Goal: Transaction & Acquisition: Purchase product/service

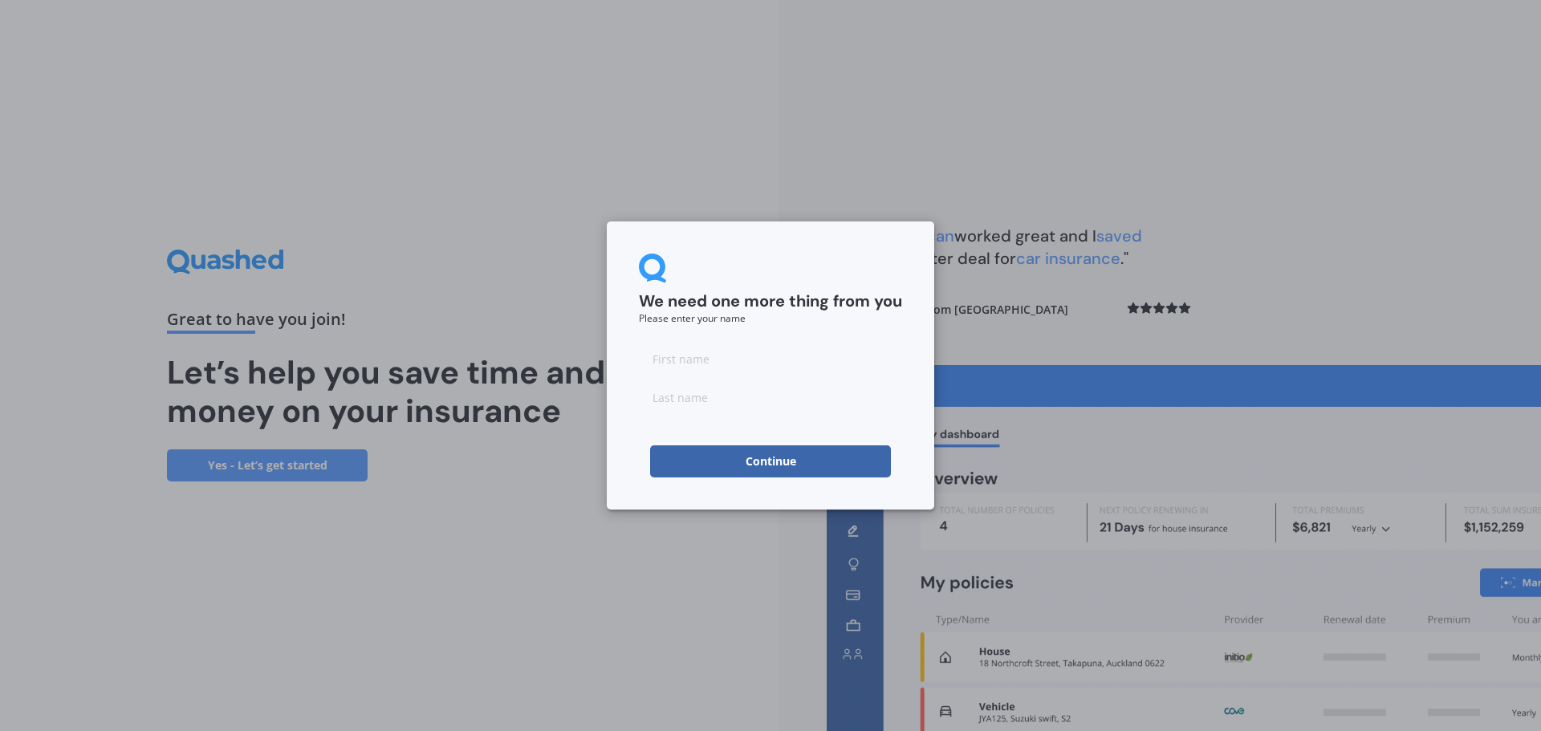
click at [688, 359] on input at bounding box center [770, 359] width 263 height 32
type input "[PERSON_NAME]"
type input "L"
click at [786, 453] on button "Continue" at bounding box center [770, 461] width 241 height 32
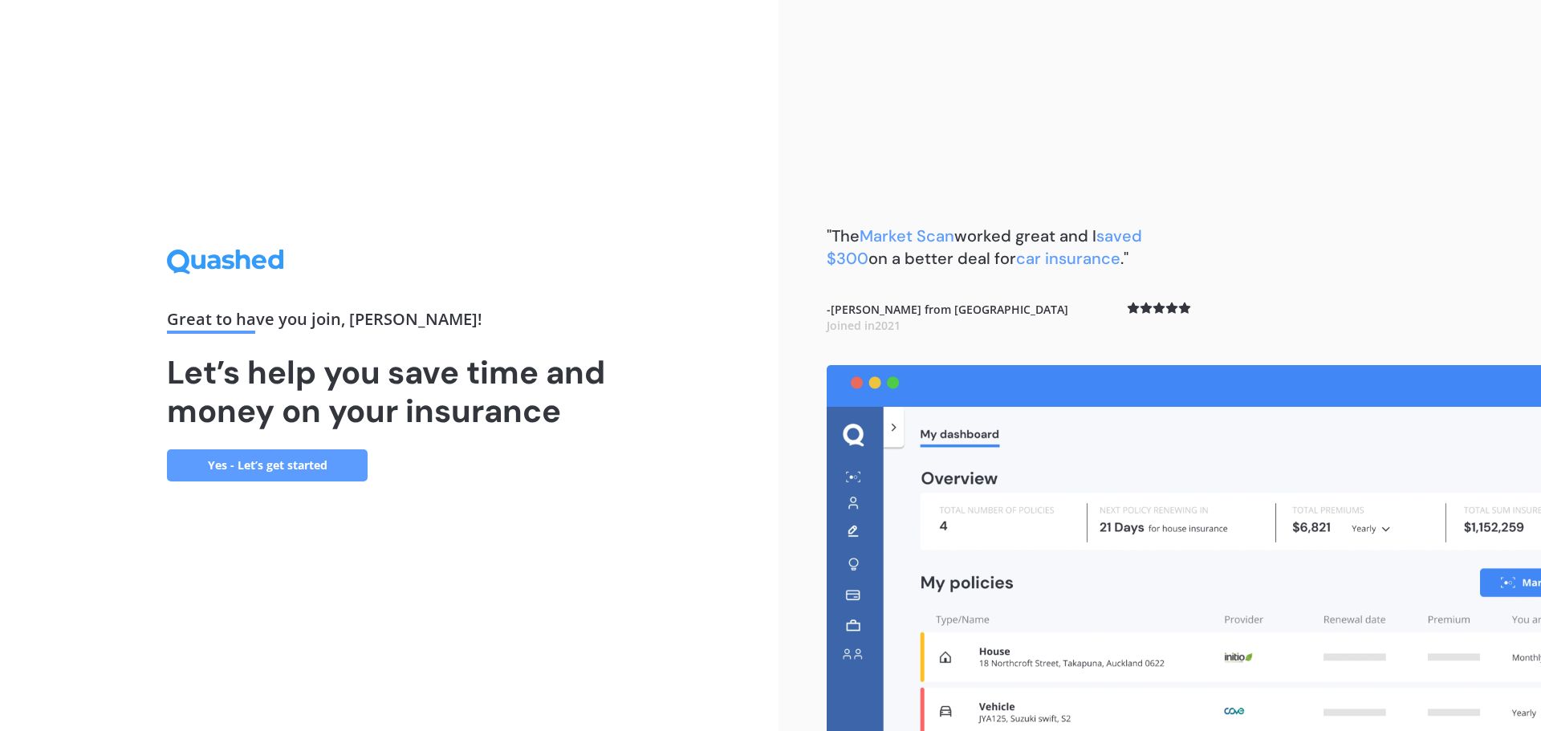
click at [262, 469] on link "Yes - Let’s get started" at bounding box center [267, 465] width 201 height 32
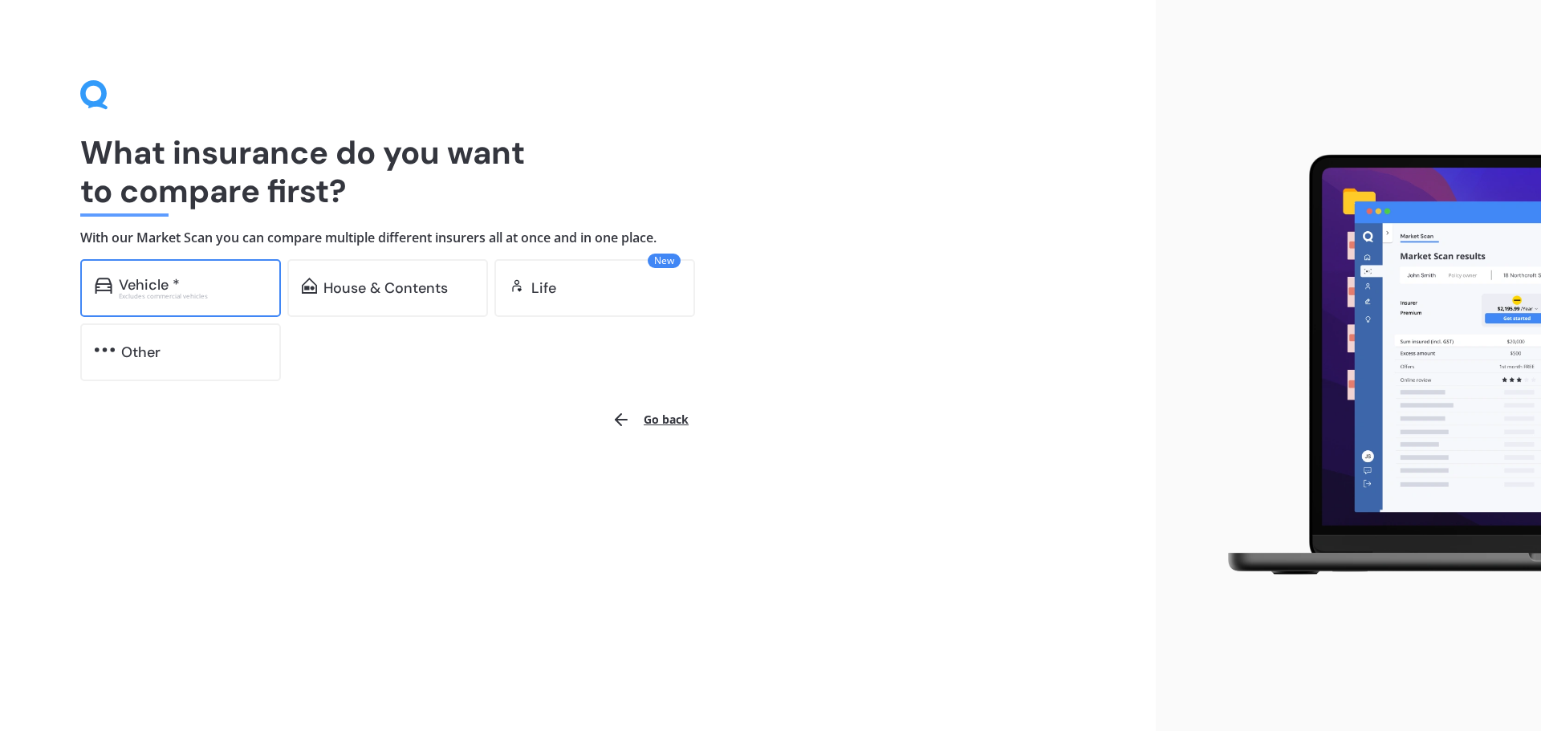
click at [168, 295] on div "Excludes commercial vehicles" at bounding box center [193, 296] width 148 height 6
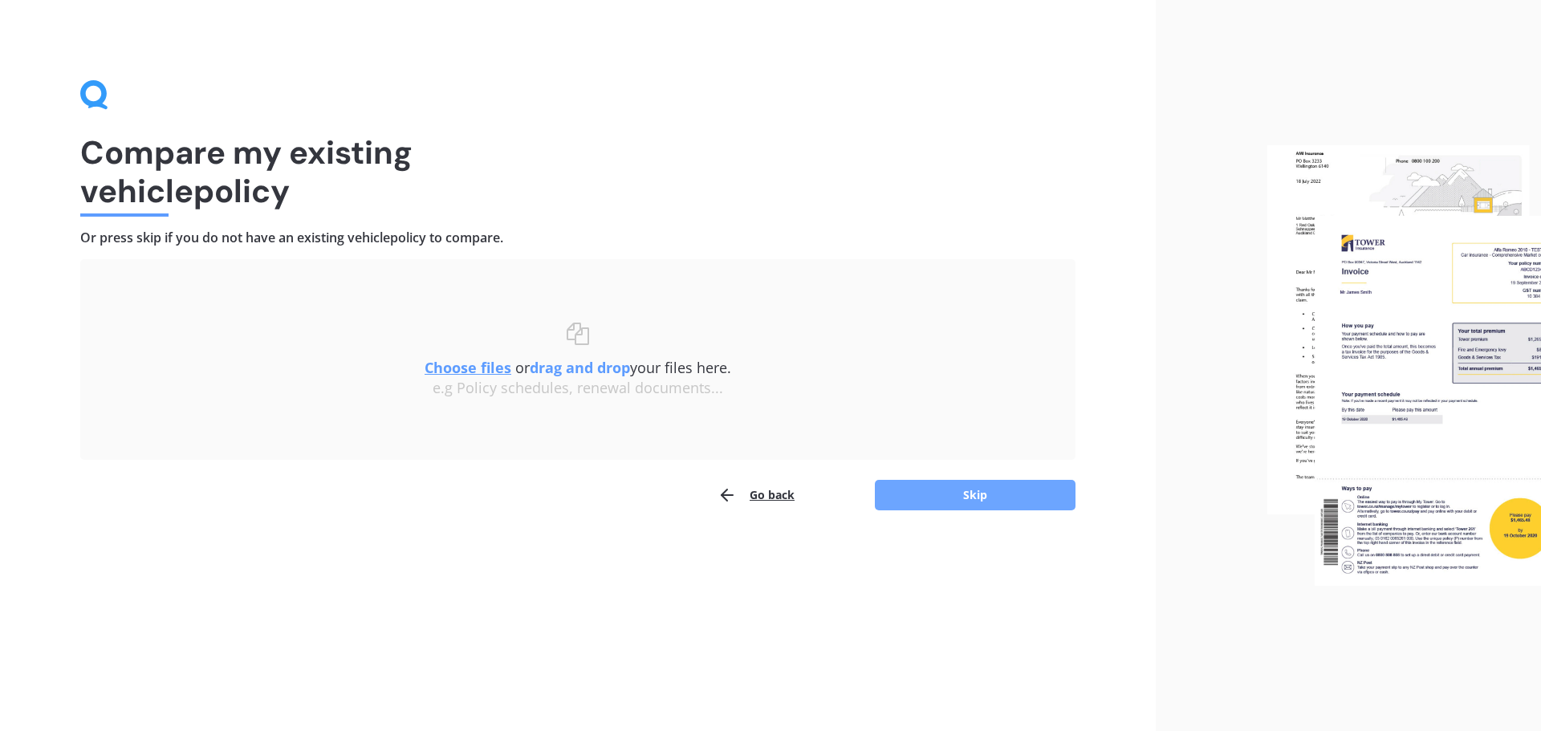
click at [1012, 498] on button "Skip" at bounding box center [975, 495] width 201 height 30
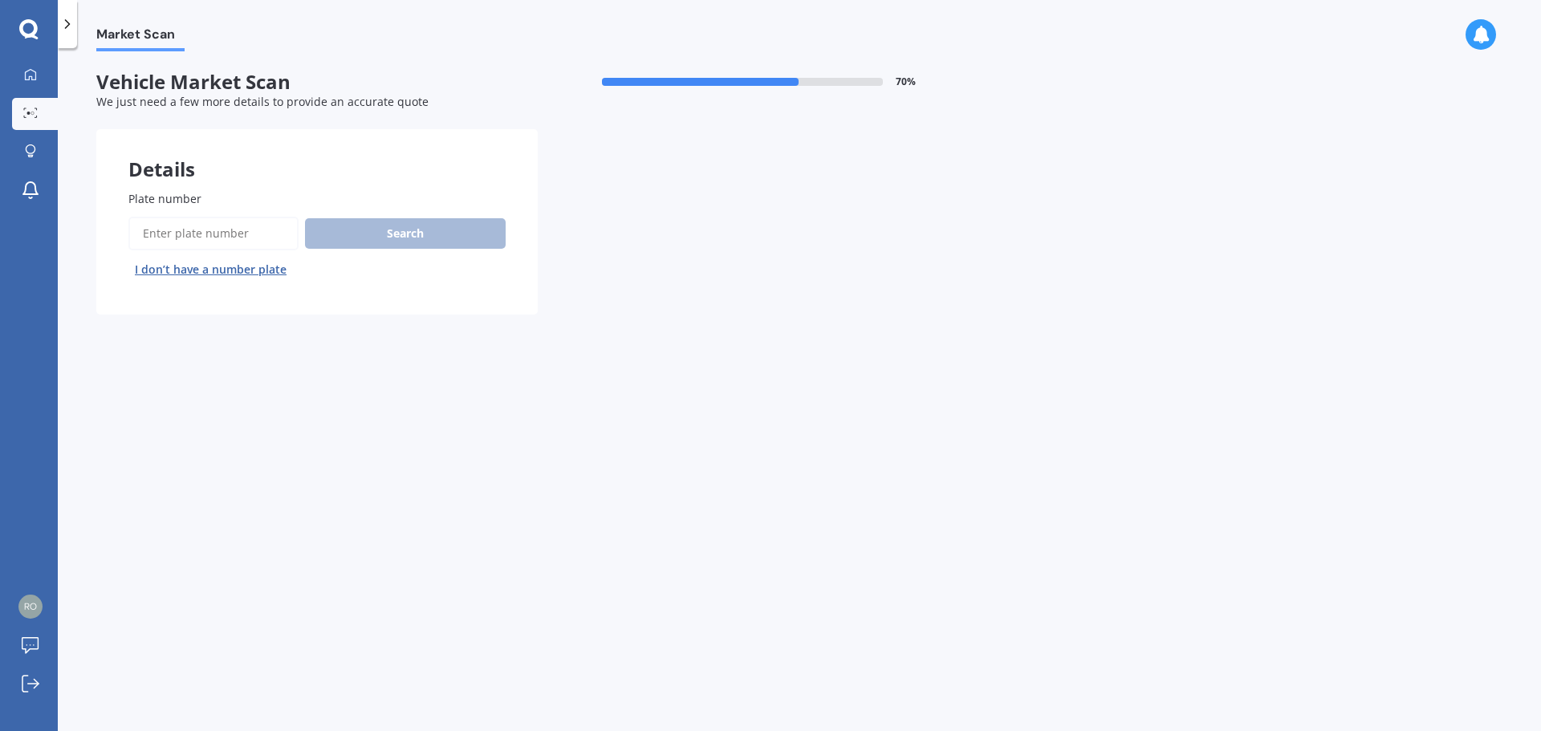
click at [206, 232] on input "Plate number" at bounding box center [213, 234] width 170 height 34
type input "KDC695"
click at [395, 235] on button "Search" at bounding box center [405, 233] width 201 height 30
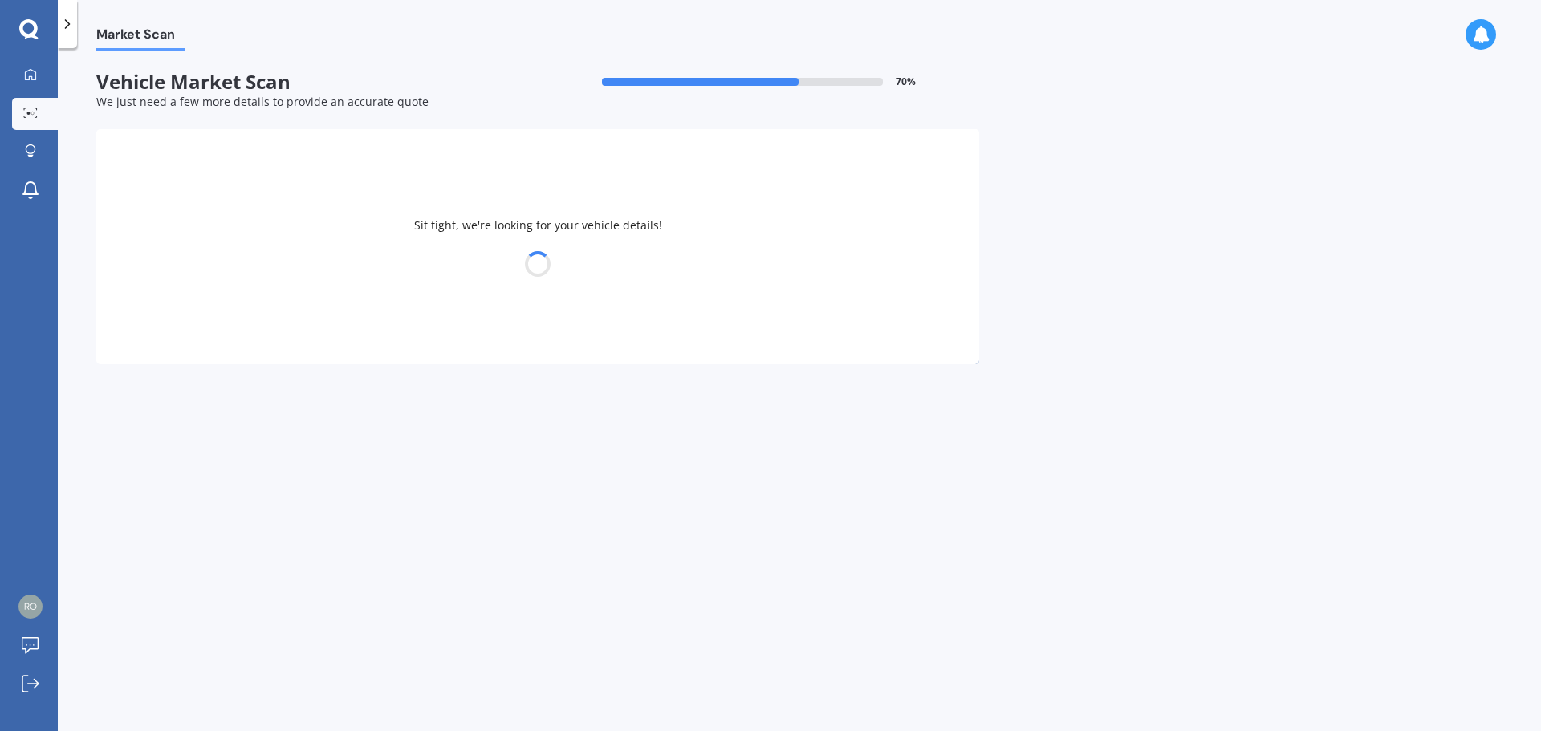
select select "HONDA"
select select "FIT"
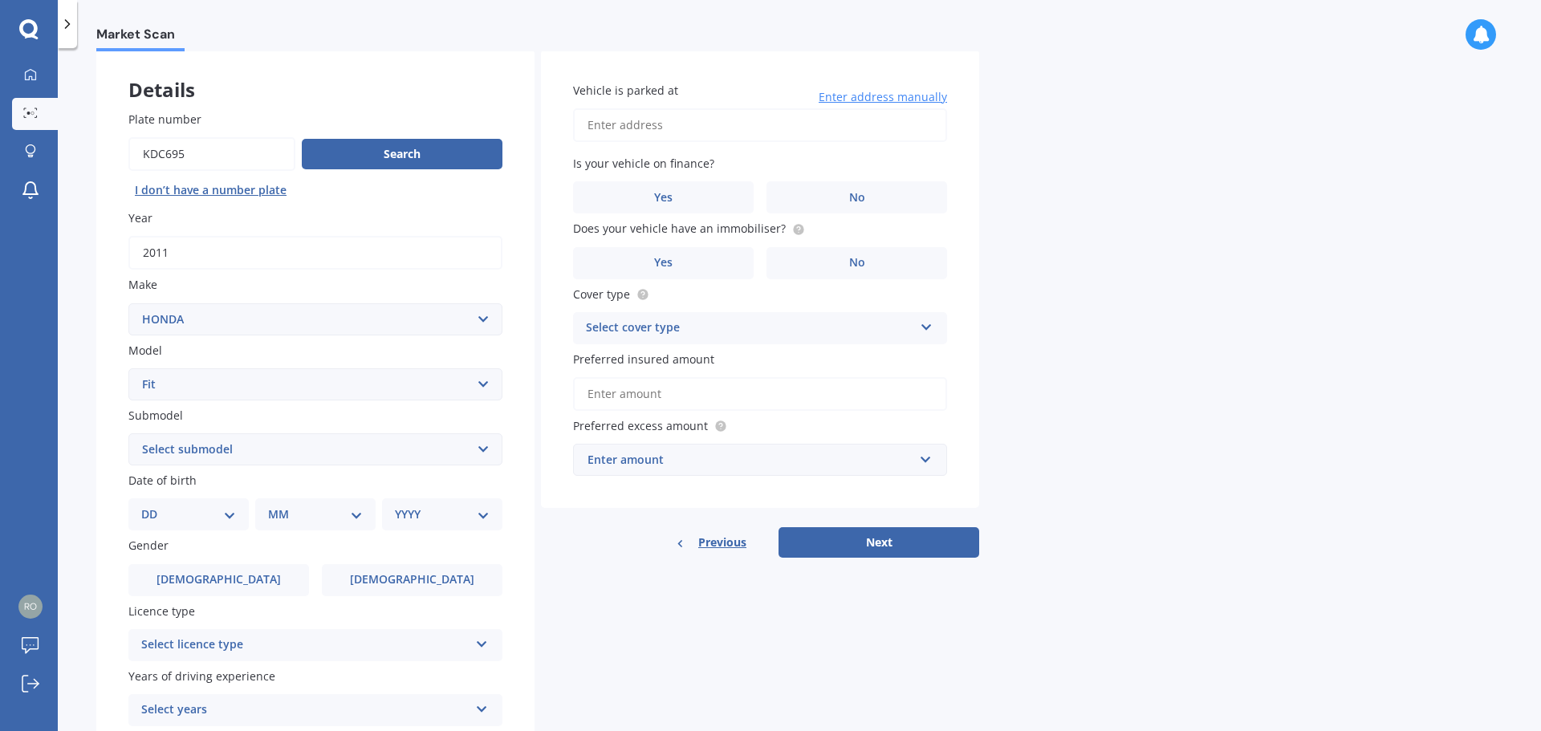
scroll to position [161, 0]
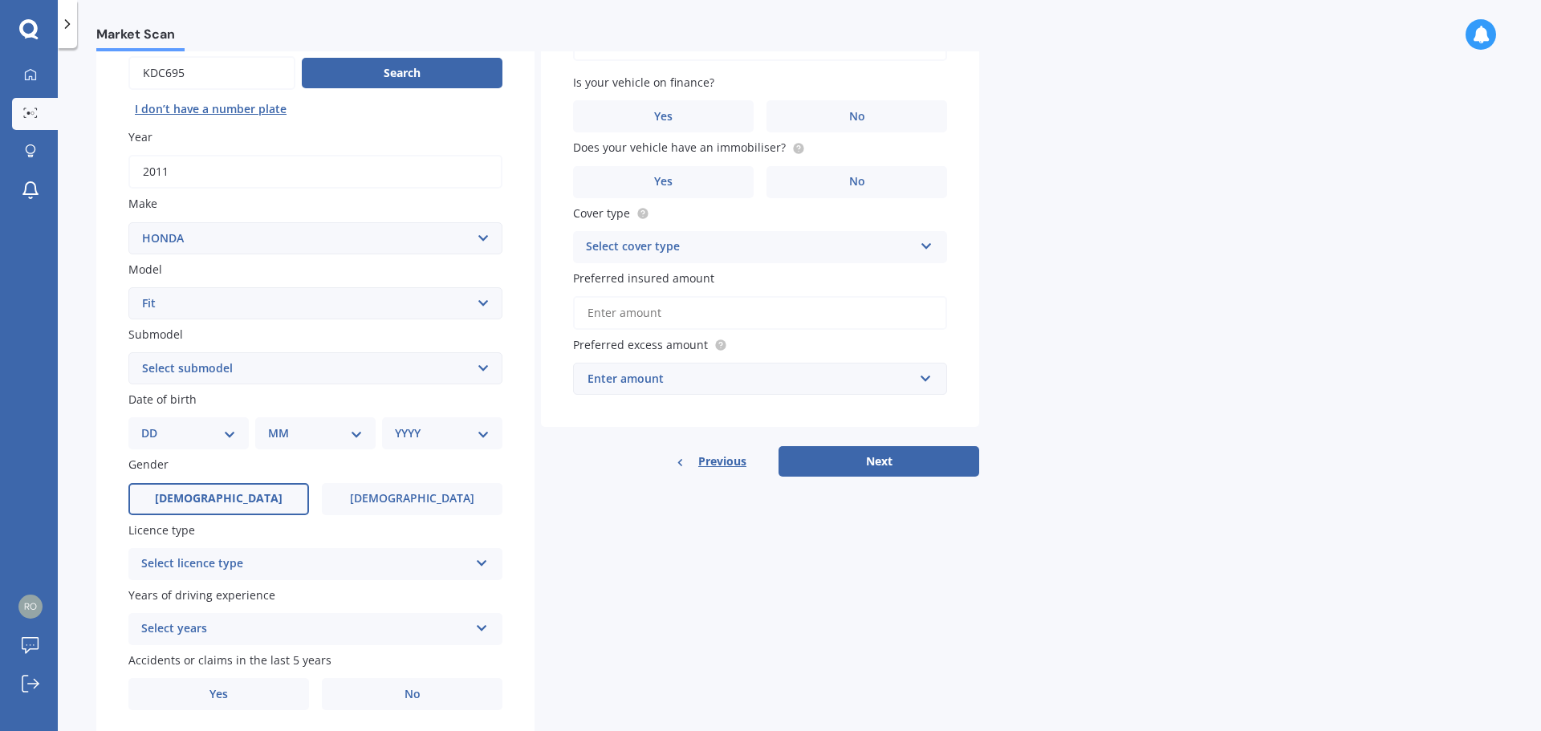
click at [220, 502] on span "[DEMOGRAPHIC_DATA]" at bounding box center [219, 499] width 128 height 14
click at [0, 0] on input "[DEMOGRAPHIC_DATA]" at bounding box center [0, 0] width 0 height 0
click at [230, 440] on select "DD 01 02 03 04 05 06 07 08 09 10 11 12 13 14 15 16 17 18 19 20 21 22 23 24 25 2…" at bounding box center [188, 434] width 95 height 18
select select "01"
click at [154, 425] on select "DD 01 02 03 04 05 06 07 08 09 10 11 12 13 14 15 16 17 18 19 20 21 22 23 24 25 2…" at bounding box center [188, 434] width 95 height 18
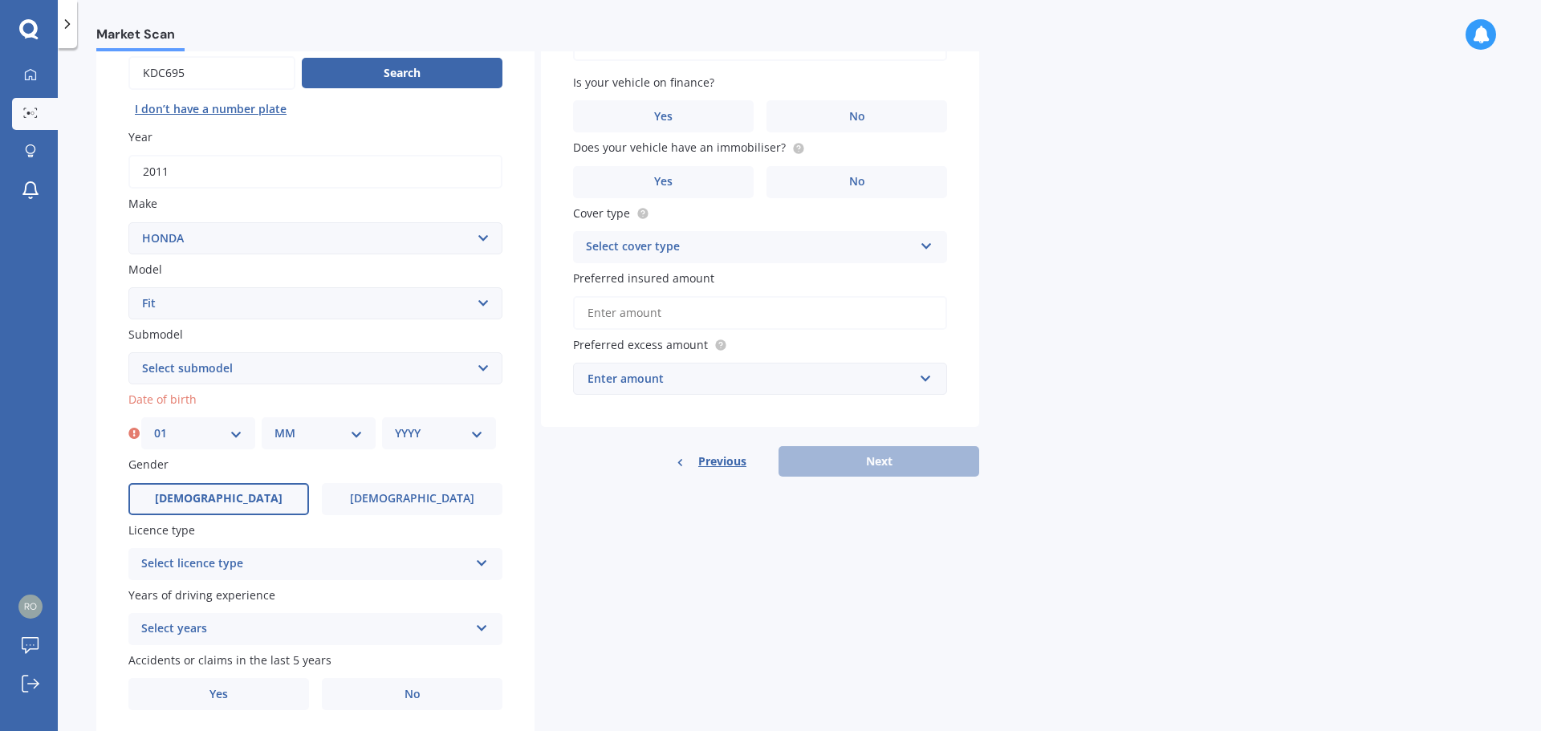
click at [363, 438] on div "MM 01 02 03 04 05 06 07 08 09 10 11 12" at bounding box center [319, 433] width 114 height 32
click at [361, 435] on select "MM 01 02 03 04 05 06 07 08 09 10 11 12" at bounding box center [318, 434] width 88 height 18
select select "08"
click at [274, 425] on select "MM 01 02 03 04 05 06 07 08 09 10 11 12" at bounding box center [318, 434] width 88 height 18
click at [482, 433] on select "YYYY 2025 2024 2023 2022 2021 2020 2019 2018 2017 2016 2015 2014 2013 2012 2011…" at bounding box center [439, 434] width 88 height 18
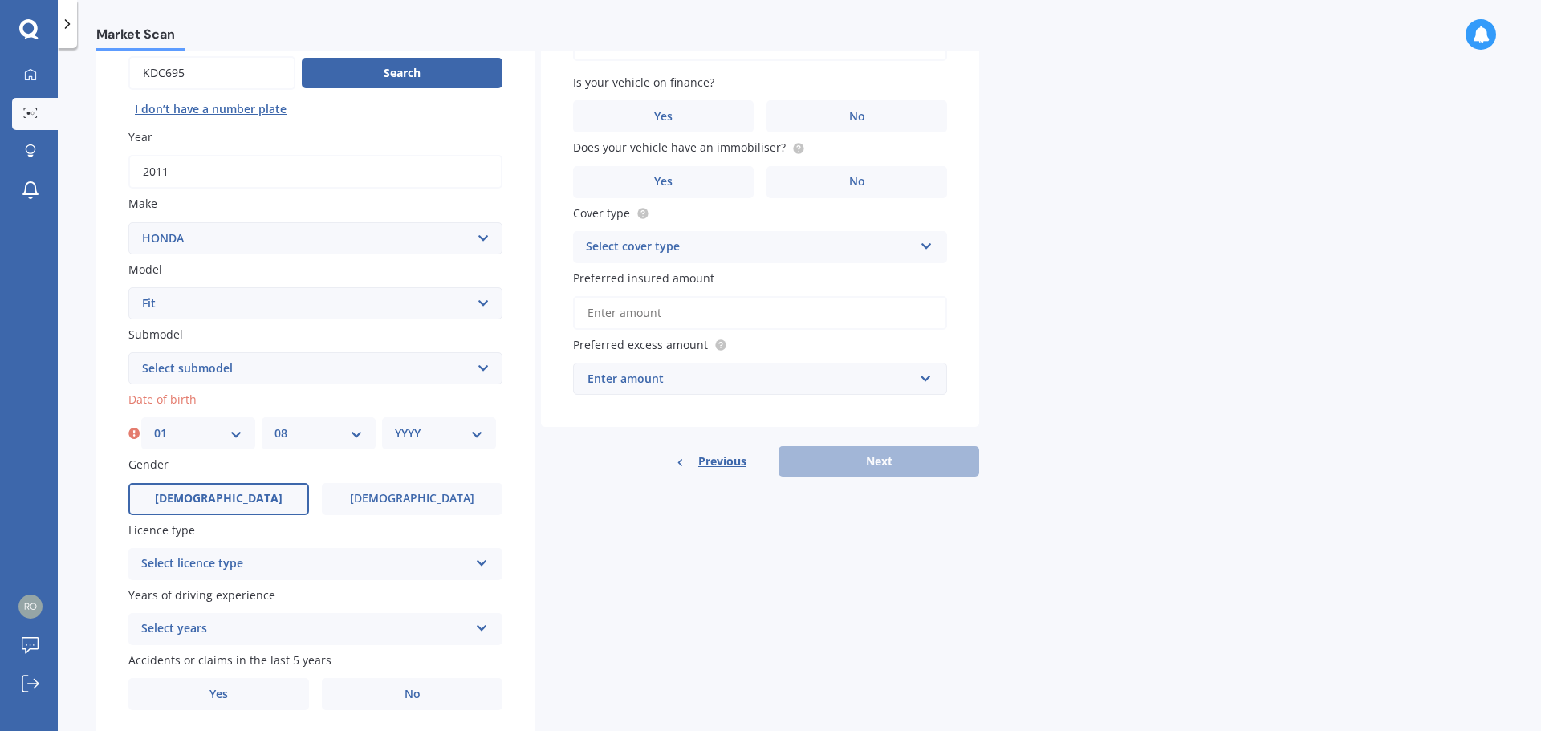
select select "2005"
click at [395, 425] on select "YYYY 2025 2024 2023 2022 2021 2020 2019 2018 2017 2016 2015 2014 2013 2012 2011…" at bounding box center [439, 434] width 88 height 18
click at [475, 567] on div "Select licence type NZ Full NZ Restricted NZ Learners [GEOGRAPHIC_DATA] [GEOGRA…" at bounding box center [315, 564] width 374 height 32
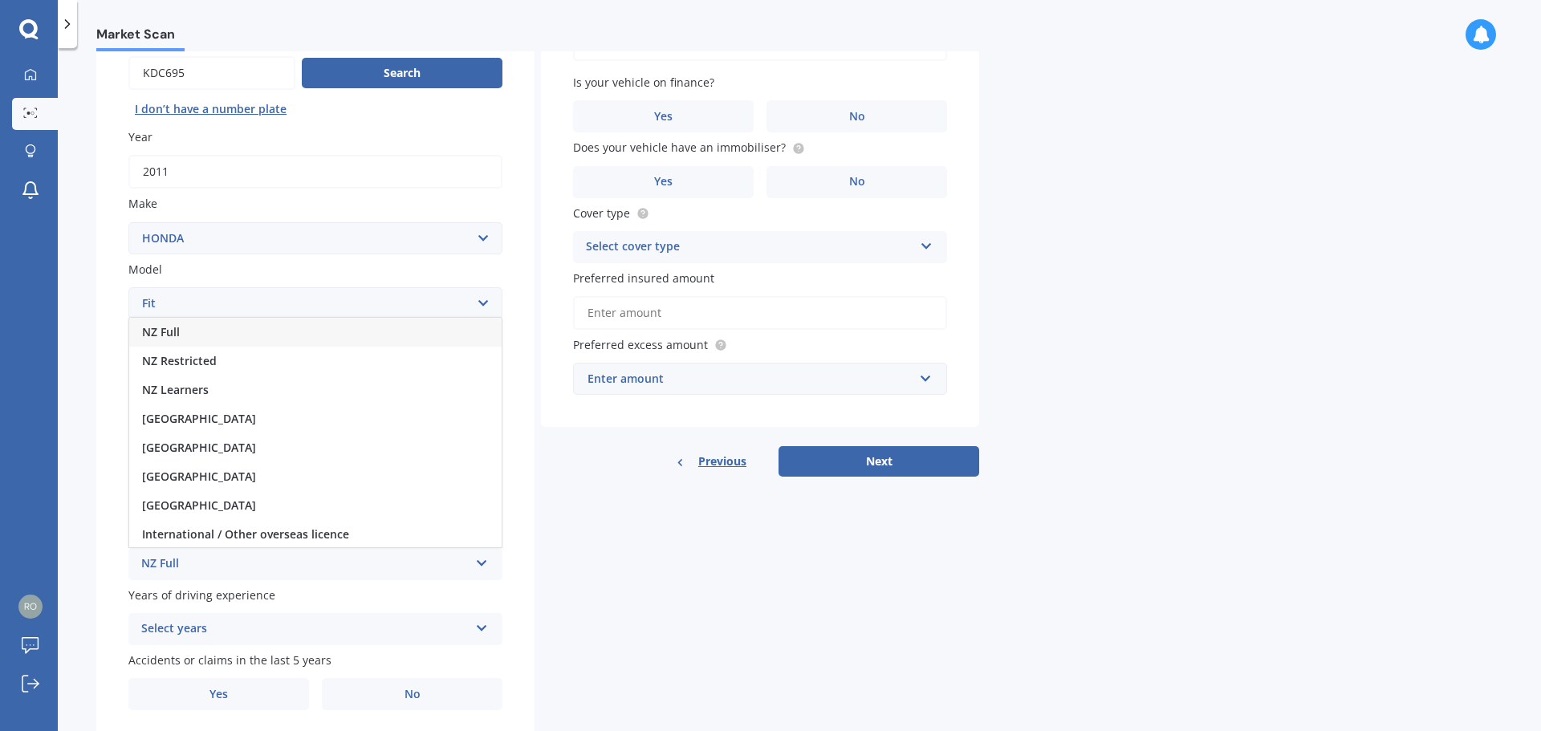
click at [331, 331] on div "NZ Full" at bounding box center [315, 332] width 372 height 29
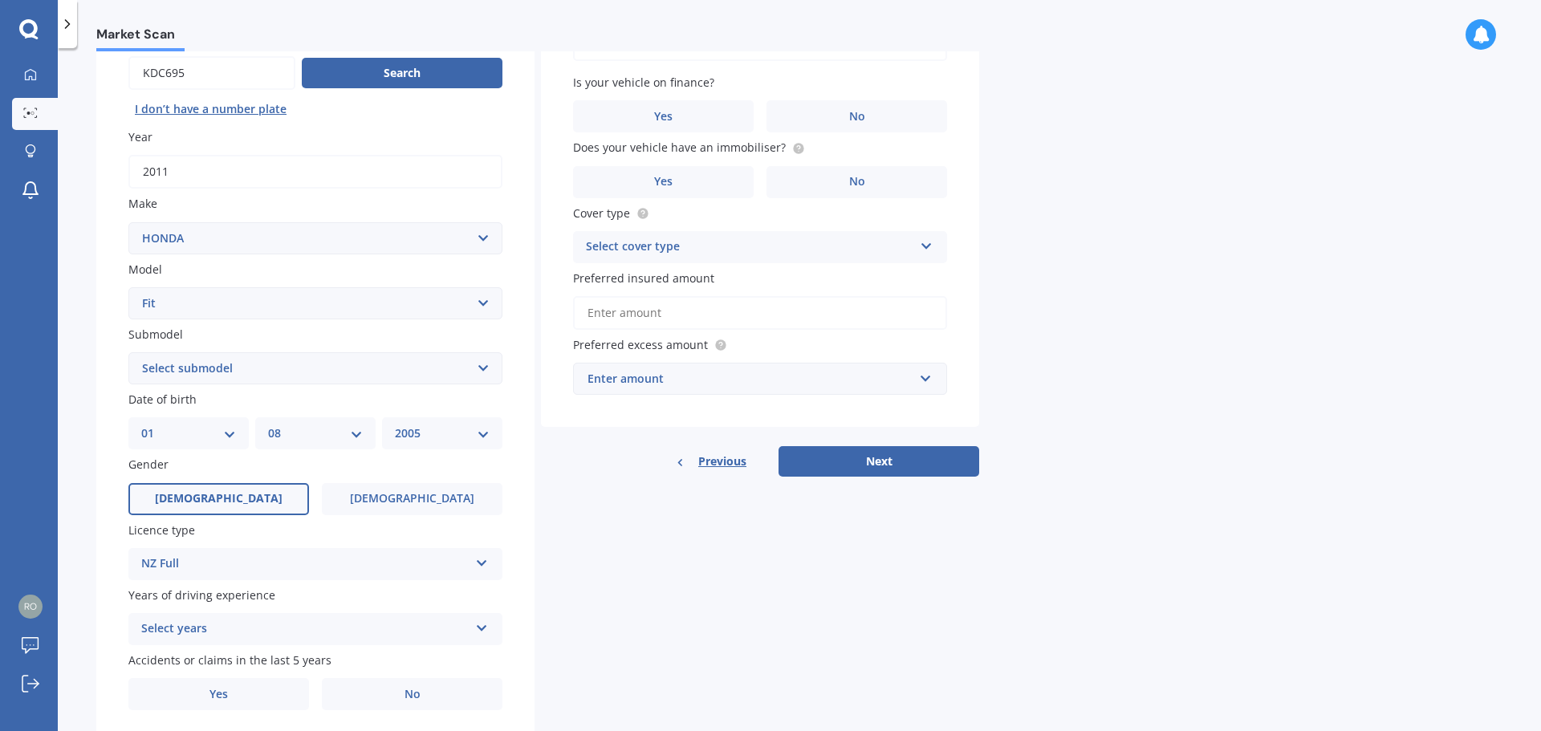
click at [482, 627] on icon at bounding box center [482, 625] width 14 height 11
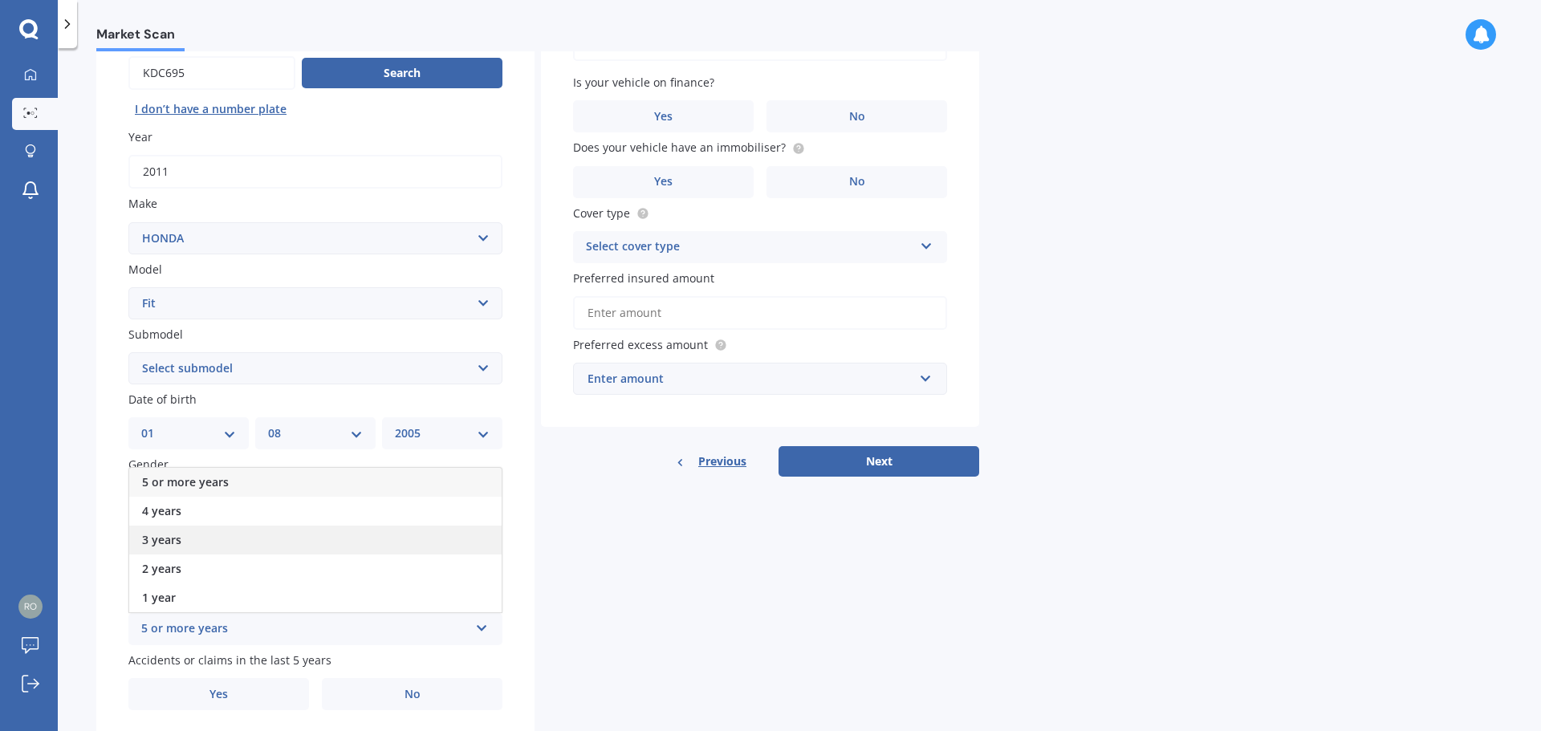
click at [437, 547] on div "3 years" at bounding box center [315, 540] width 372 height 29
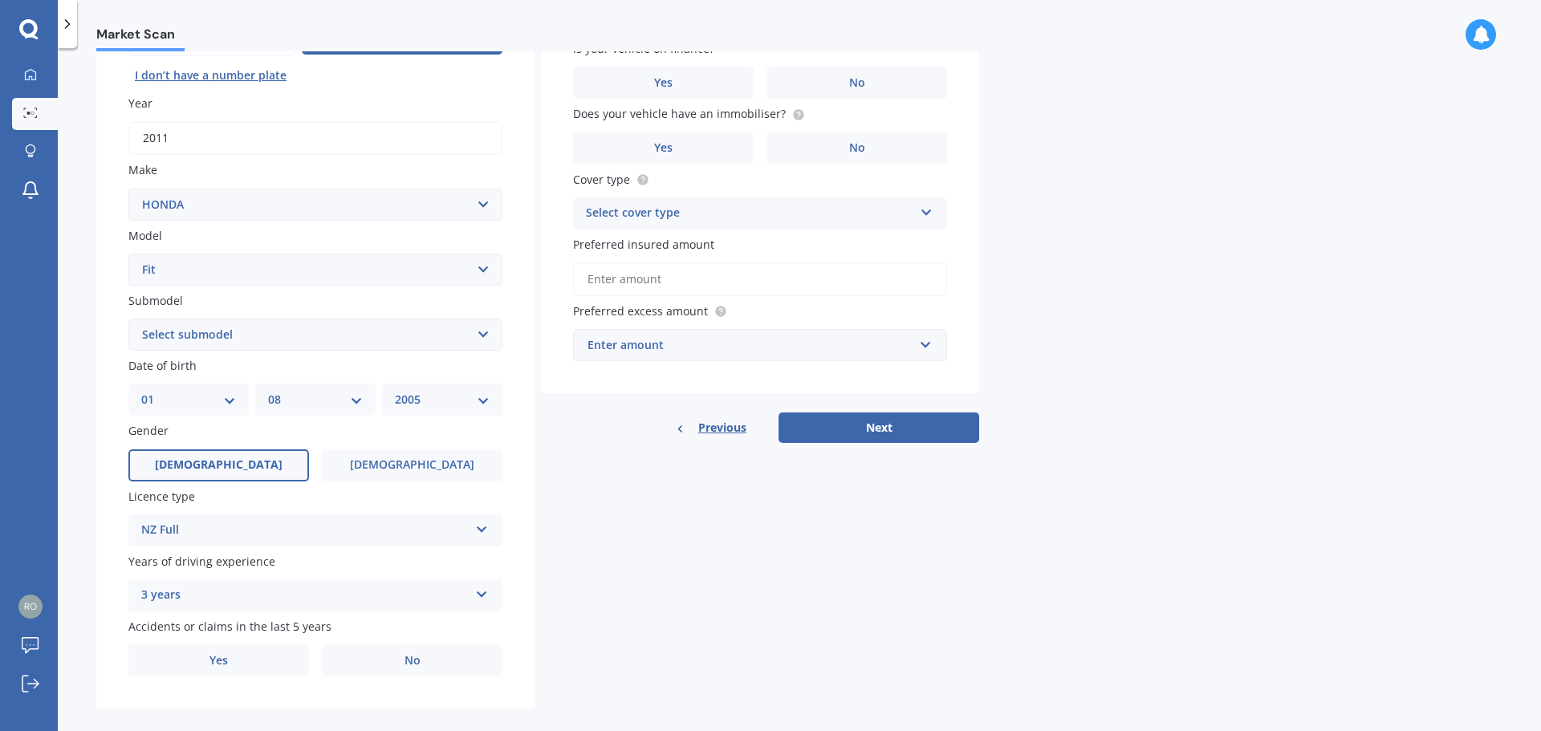
scroll to position [213, 0]
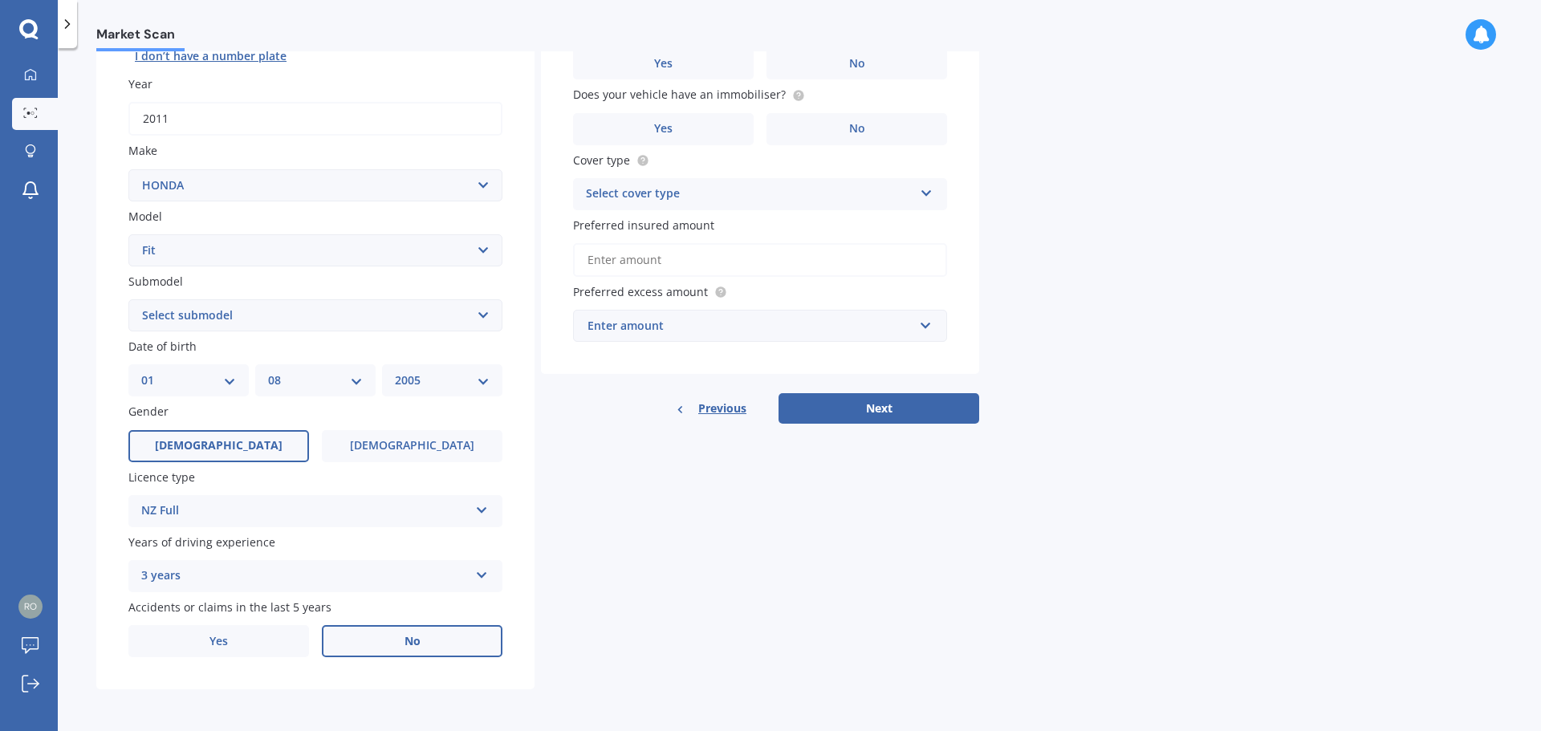
click at [407, 638] on span "No" at bounding box center [412, 642] width 16 height 14
click at [0, 0] on input "No" at bounding box center [0, 0] width 0 height 0
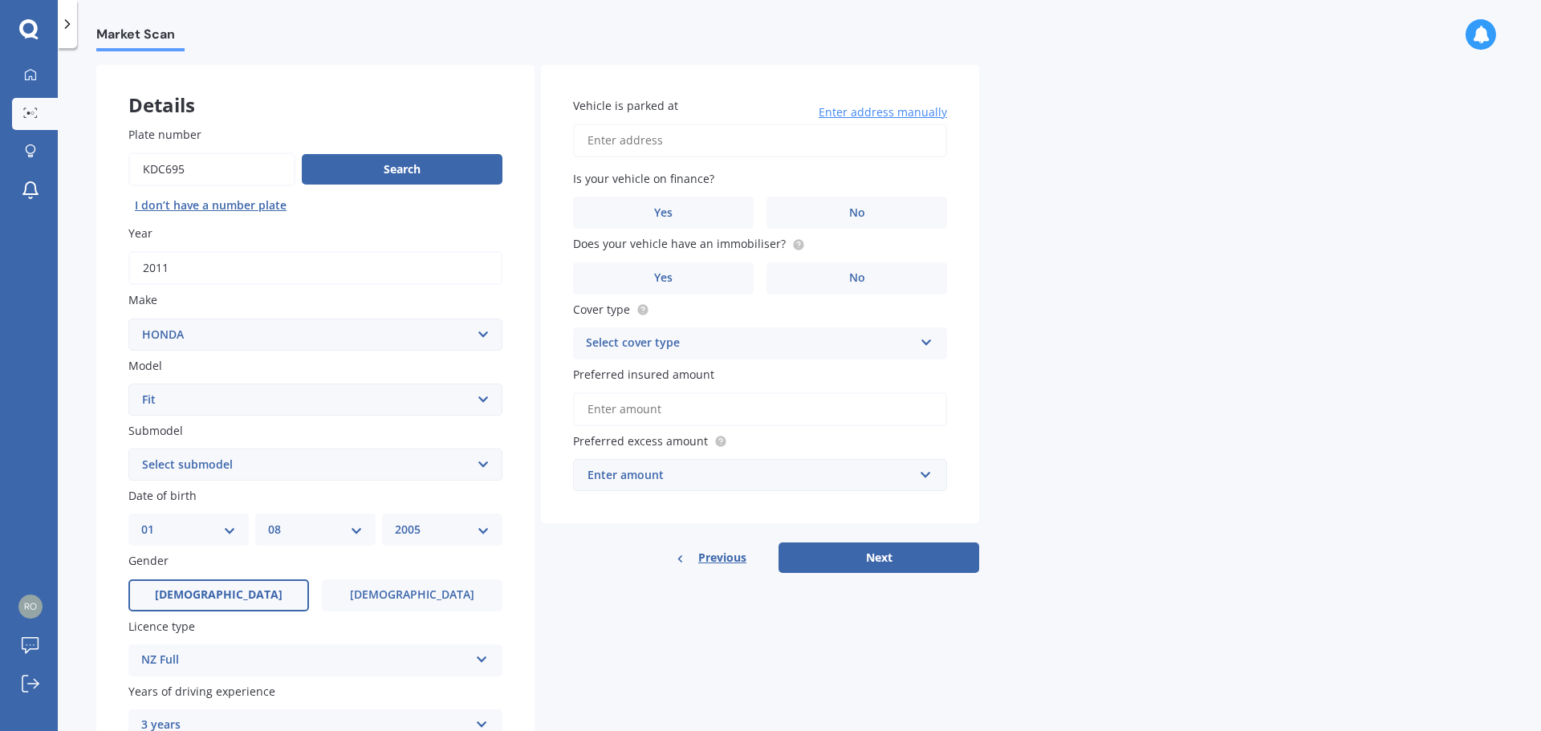
scroll to position [0, 0]
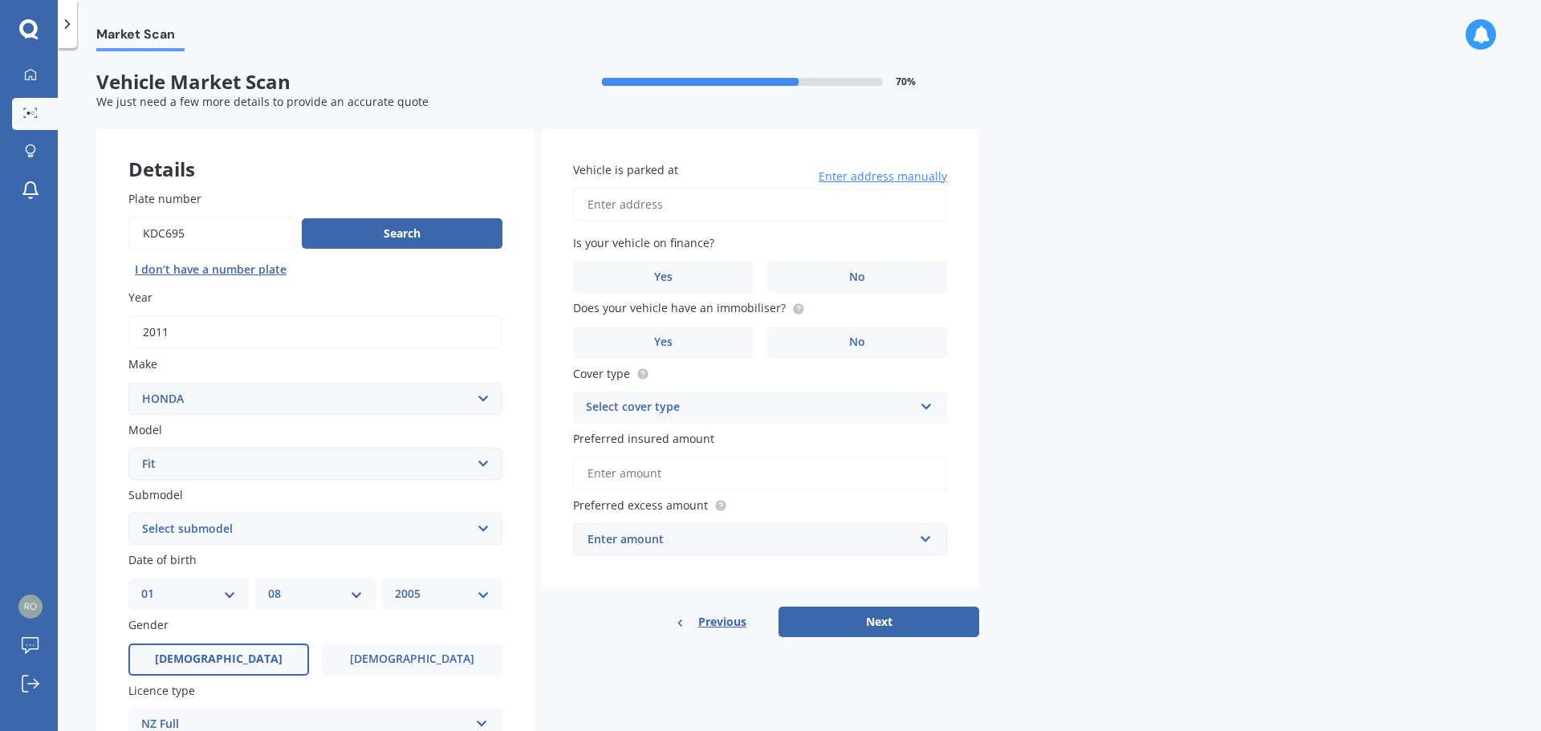
click at [640, 197] on input "Vehicle is parked at" at bounding box center [760, 205] width 374 height 34
type input "[STREET_ADDRESS][PERSON_NAME]"
click at [865, 278] on label "No" at bounding box center [856, 277] width 181 height 32
click at [0, 0] on input "No" at bounding box center [0, 0] width 0 height 0
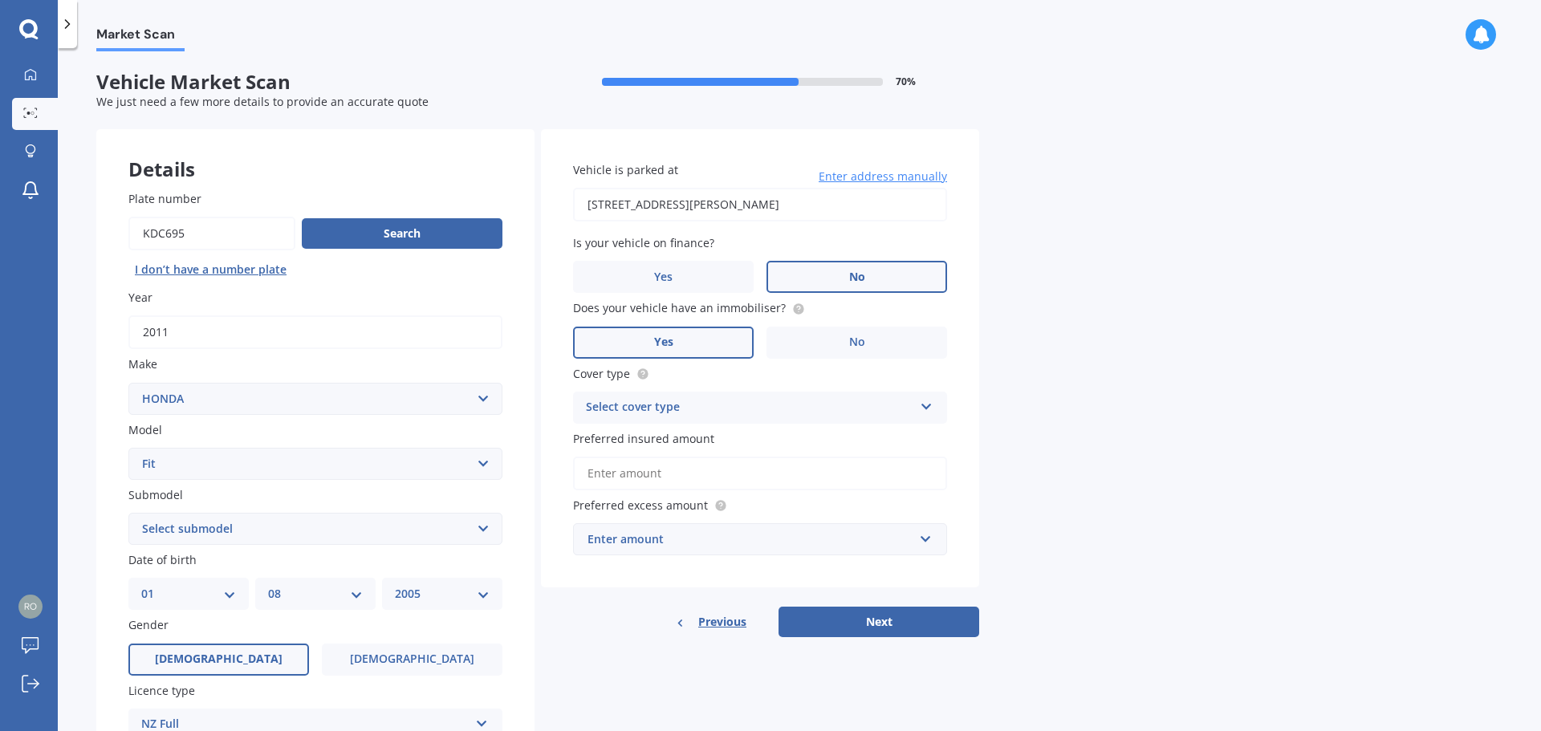
click at [668, 340] on span "Yes" at bounding box center [663, 342] width 19 height 14
click at [0, 0] on input "Yes" at bounding box center [0, 0] width 0 height 0
click at [929, 403] on icon at bounding box center [927, 403] width 14 height 11
click at [886, 465] on div "Third Party, Fire & Theft" at bounding box center [760, 467] width 372 height 29
click at [927, 548] on input "text" at bounding box center [755, 539] width 360 height 30
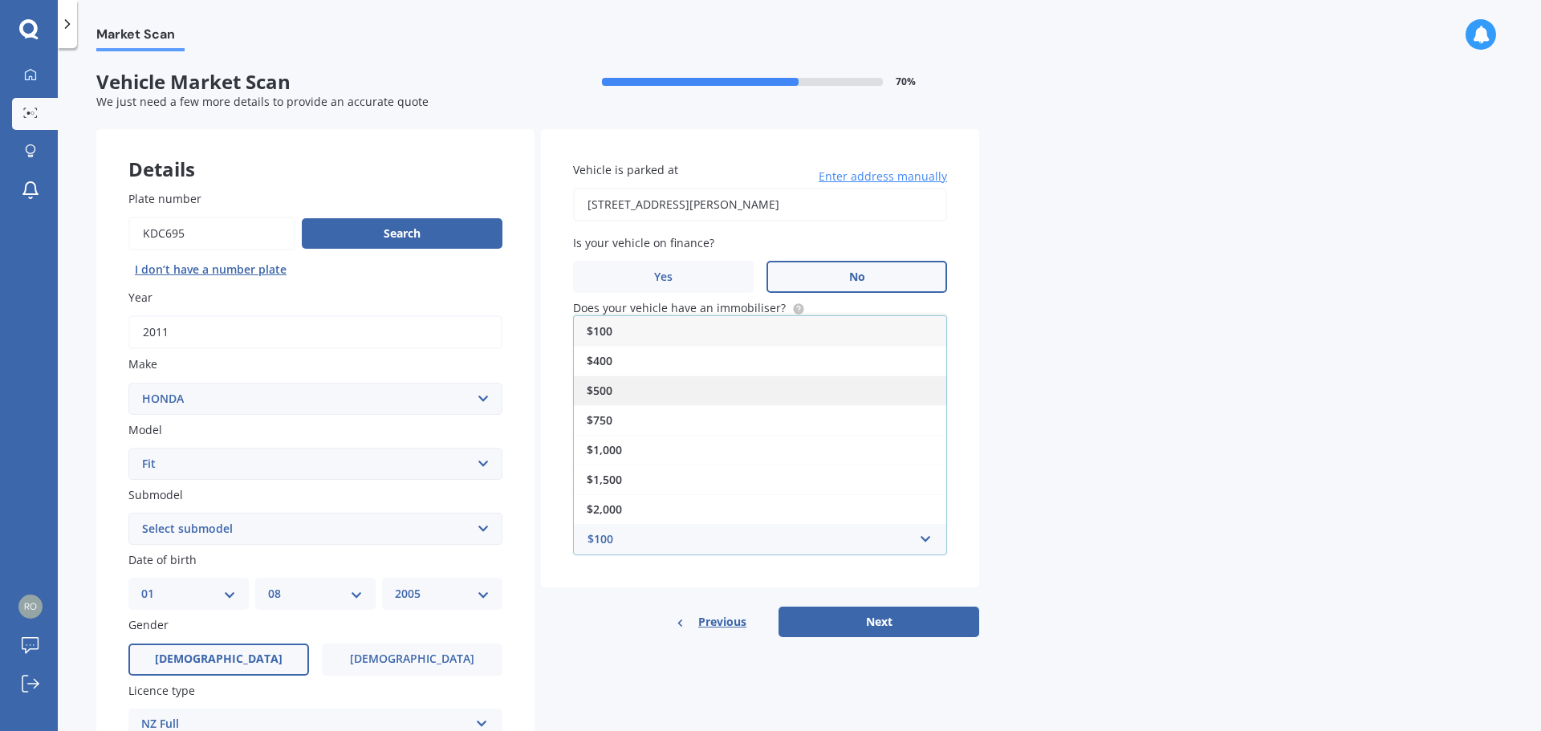
click at [818, 399] on div "$500" at bounding box center [760, 391] width 372 height 30
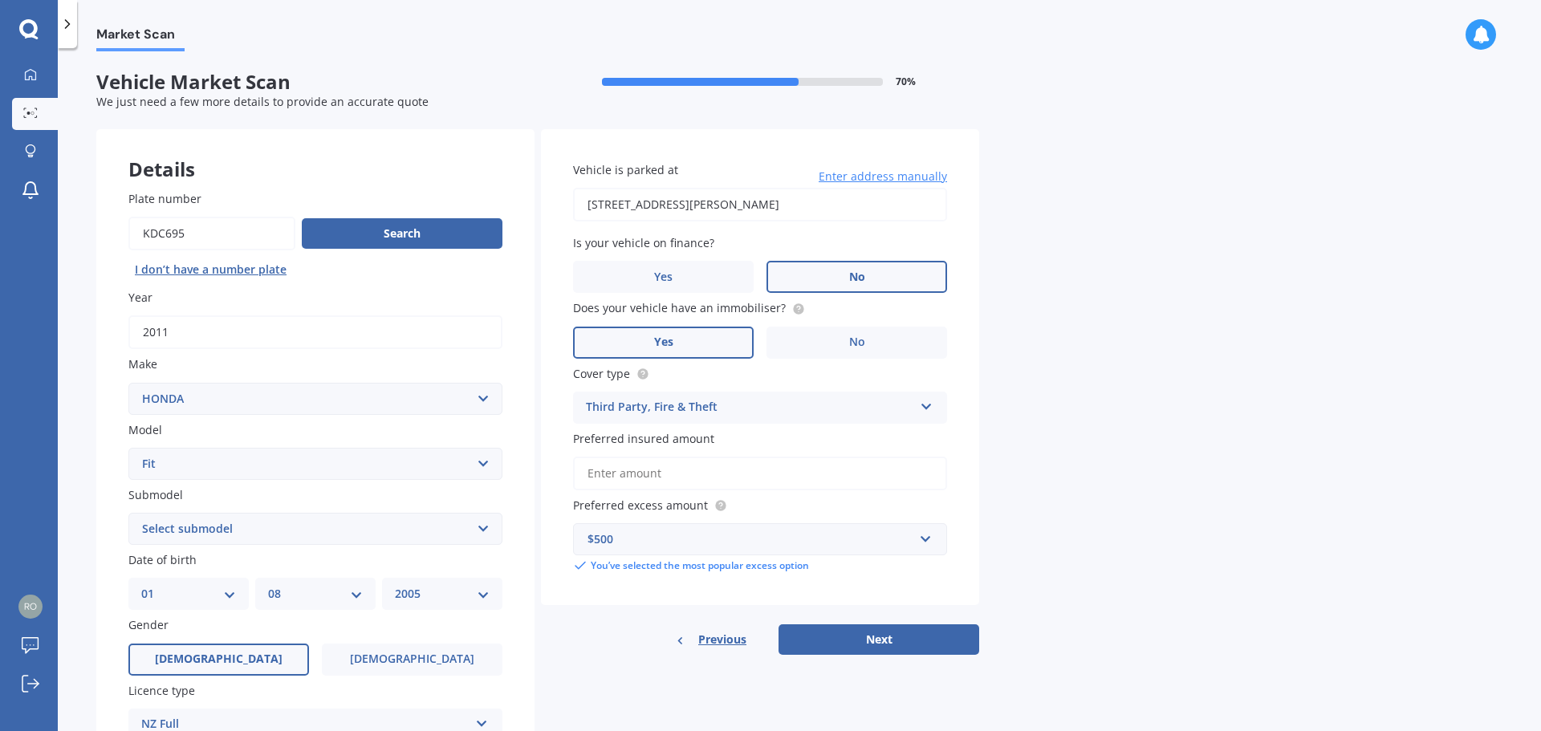
click at [876, 644] on button "Next" at bounding box center [878, 639] width 201 height 30
click at [710, 475] on input "Preferred insured amount" at bounding box center [760, 474] width 374 height 34
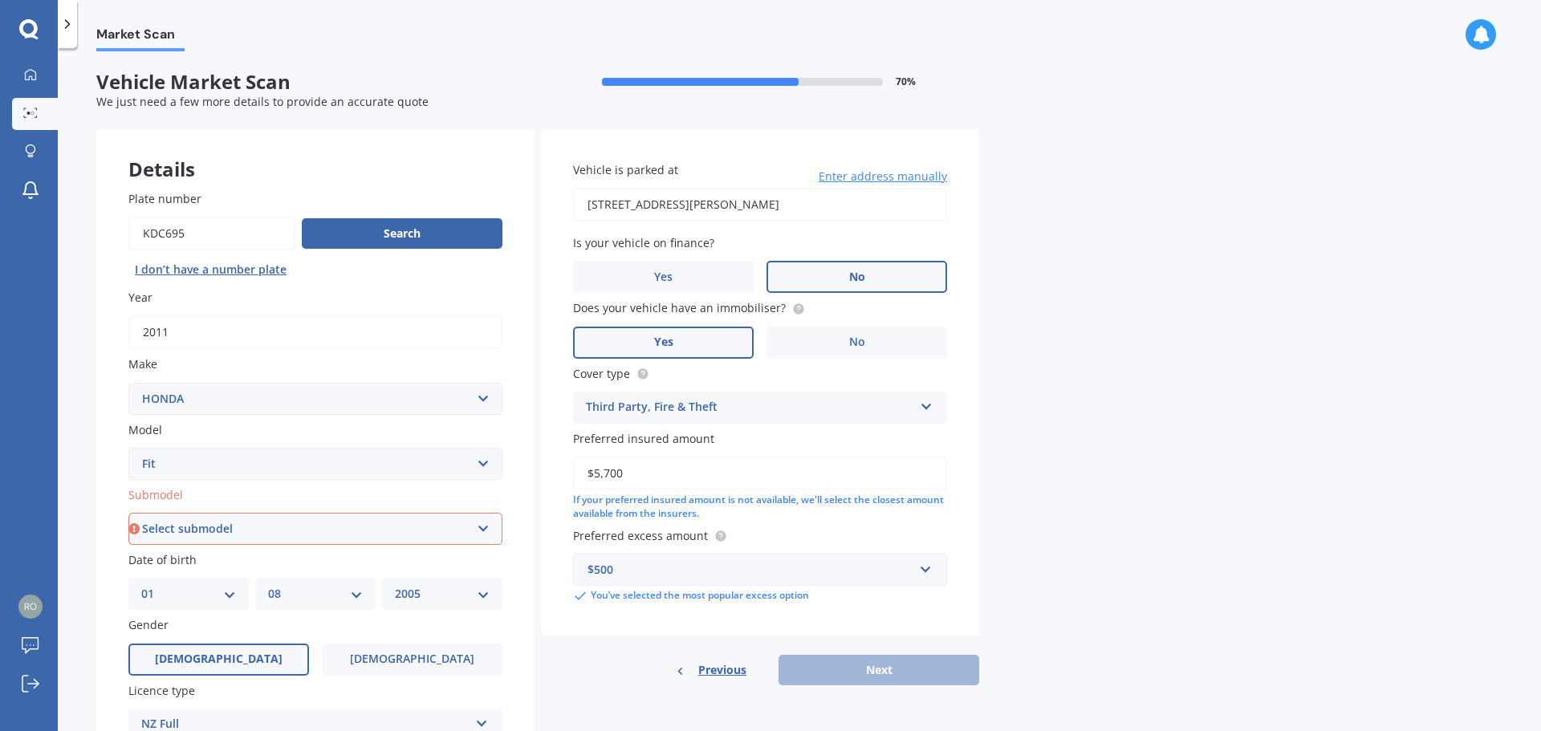
type input "$5,700"
click at [482, 529] on select "Select submodel Diesel EV Hybrid Petrol" at bounding box center [315, 529] width 374 height 32
select select "HYBRID"
click at [128, 513] on select "Select submodel Diesel EV Hybrid Petrol" at bounding box center [315, 529] width 374 height 32
click at [901, 673] on button "Next" at bounding box center [878, 670] width 201 height 30
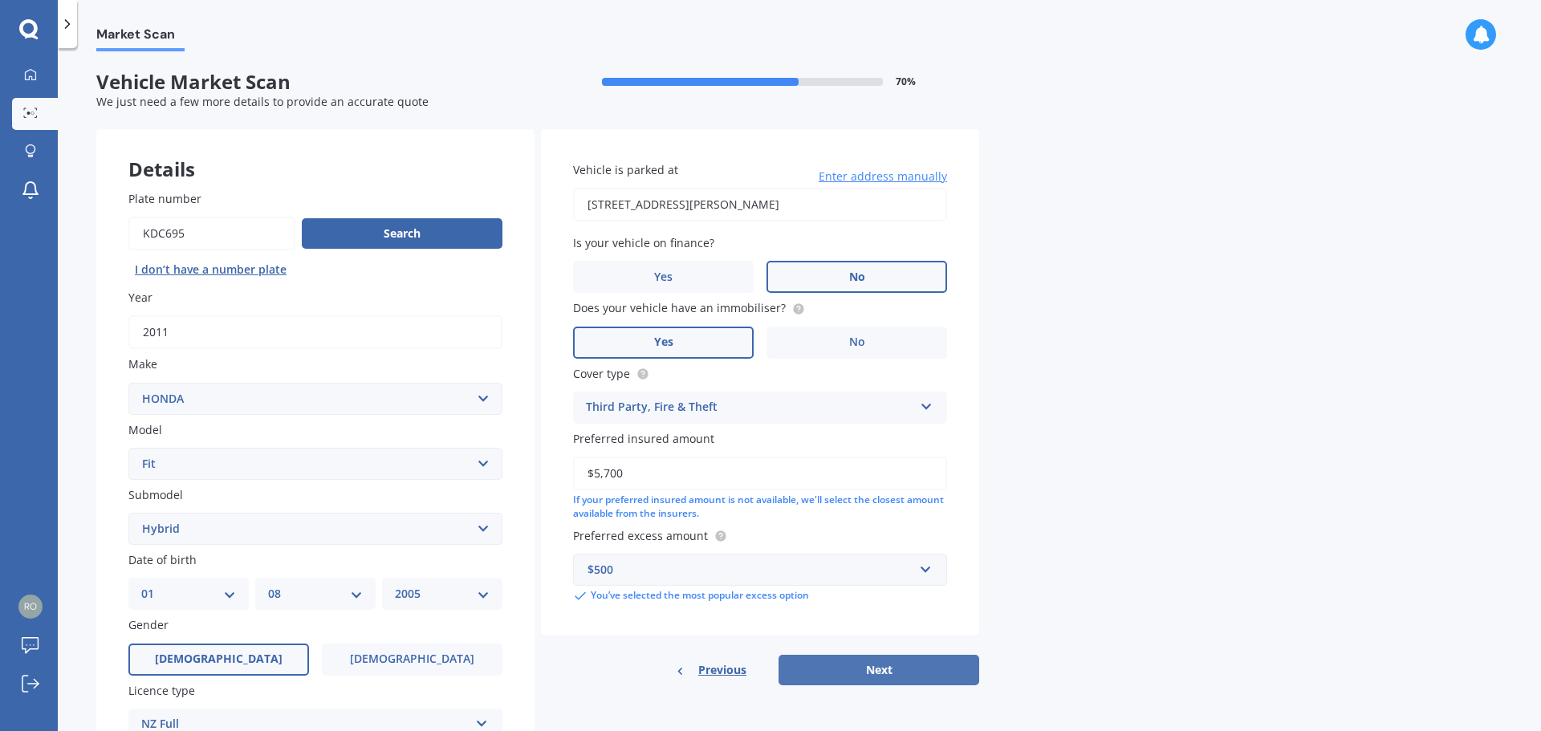
select select "01"
select select "08"
select select "2005"
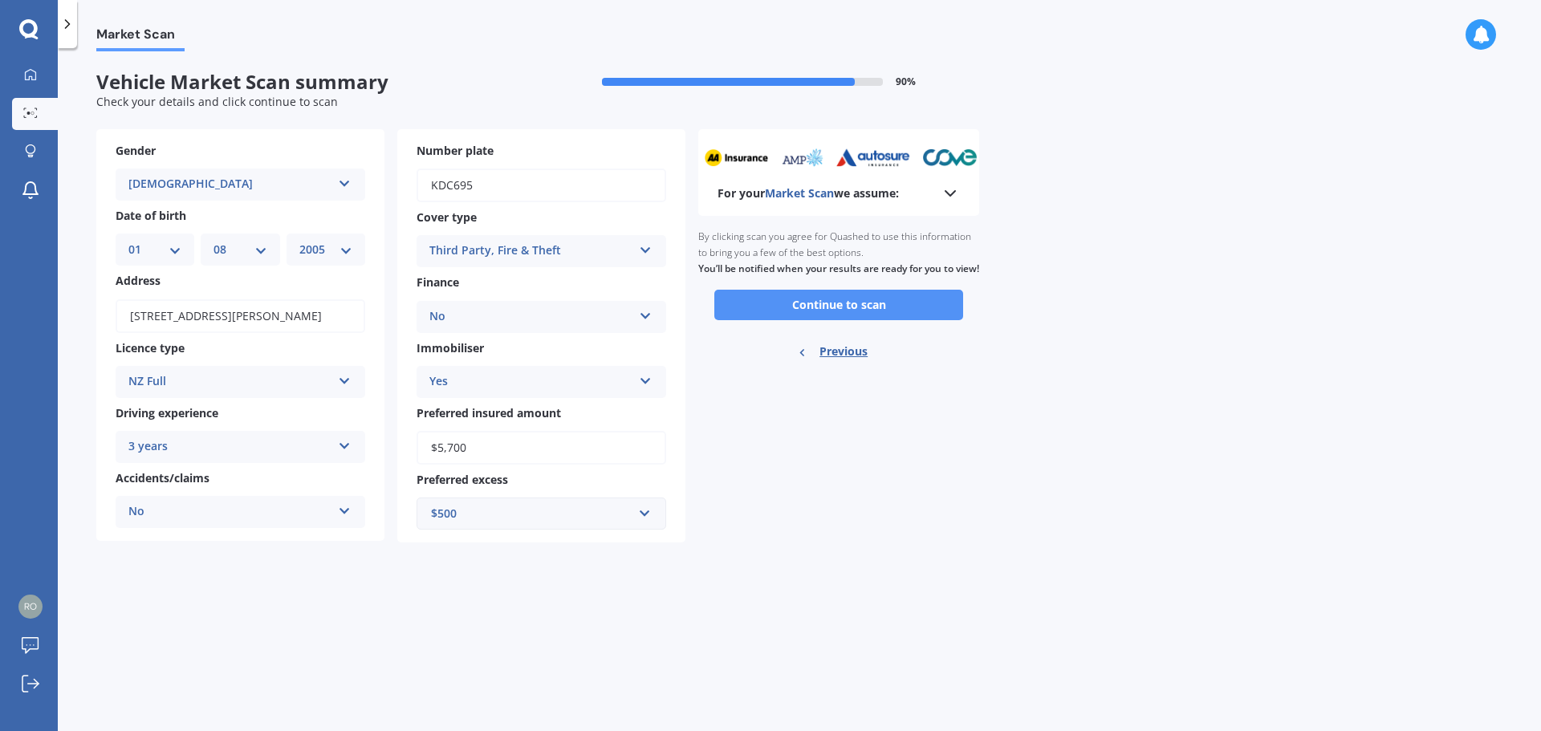
click at [823, 320] on button "Continue to scan" at bounding box center [838, 305] width 249 height 30
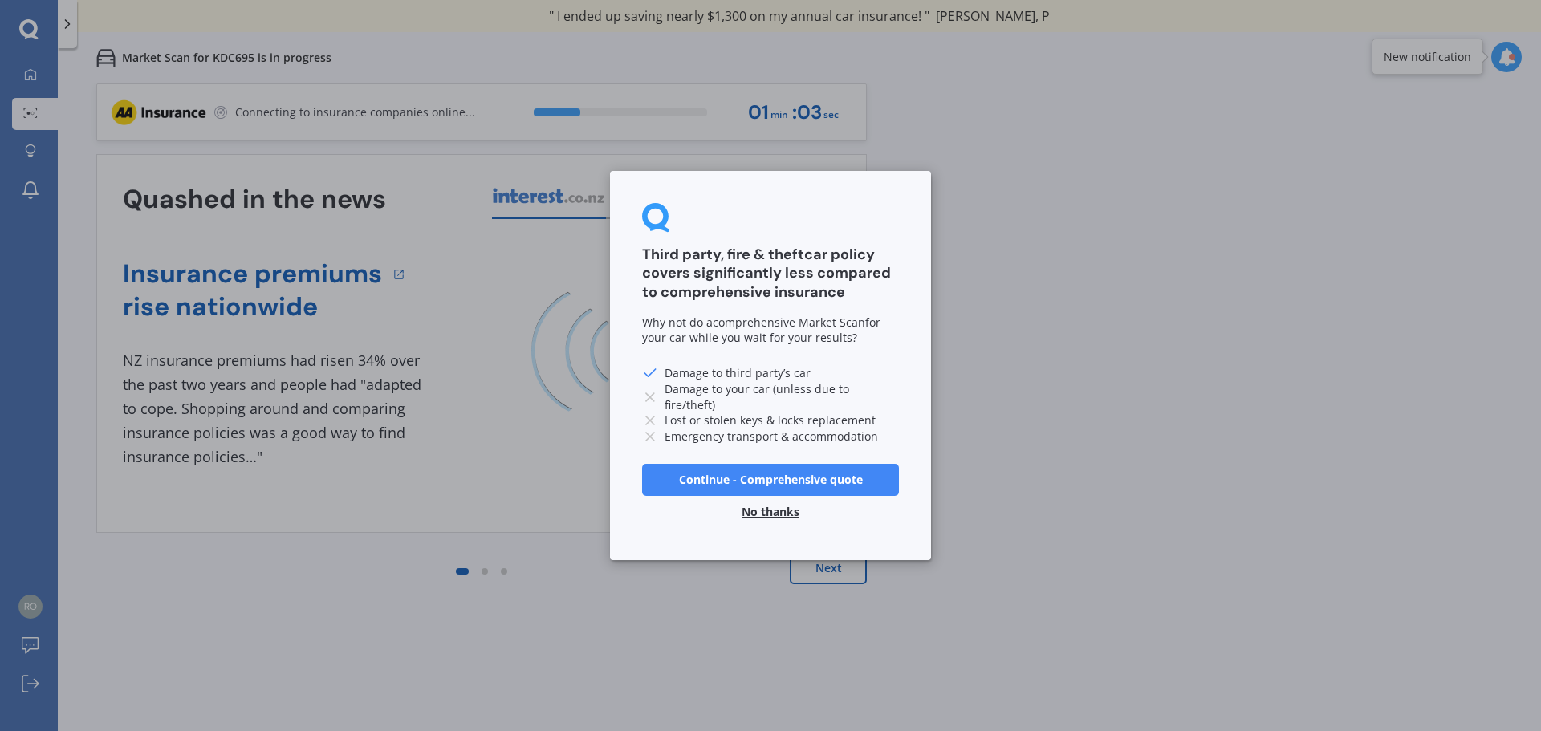
click at [770, 510] on button "No thanks" at bounding box center [770, 512] width 77 height 32
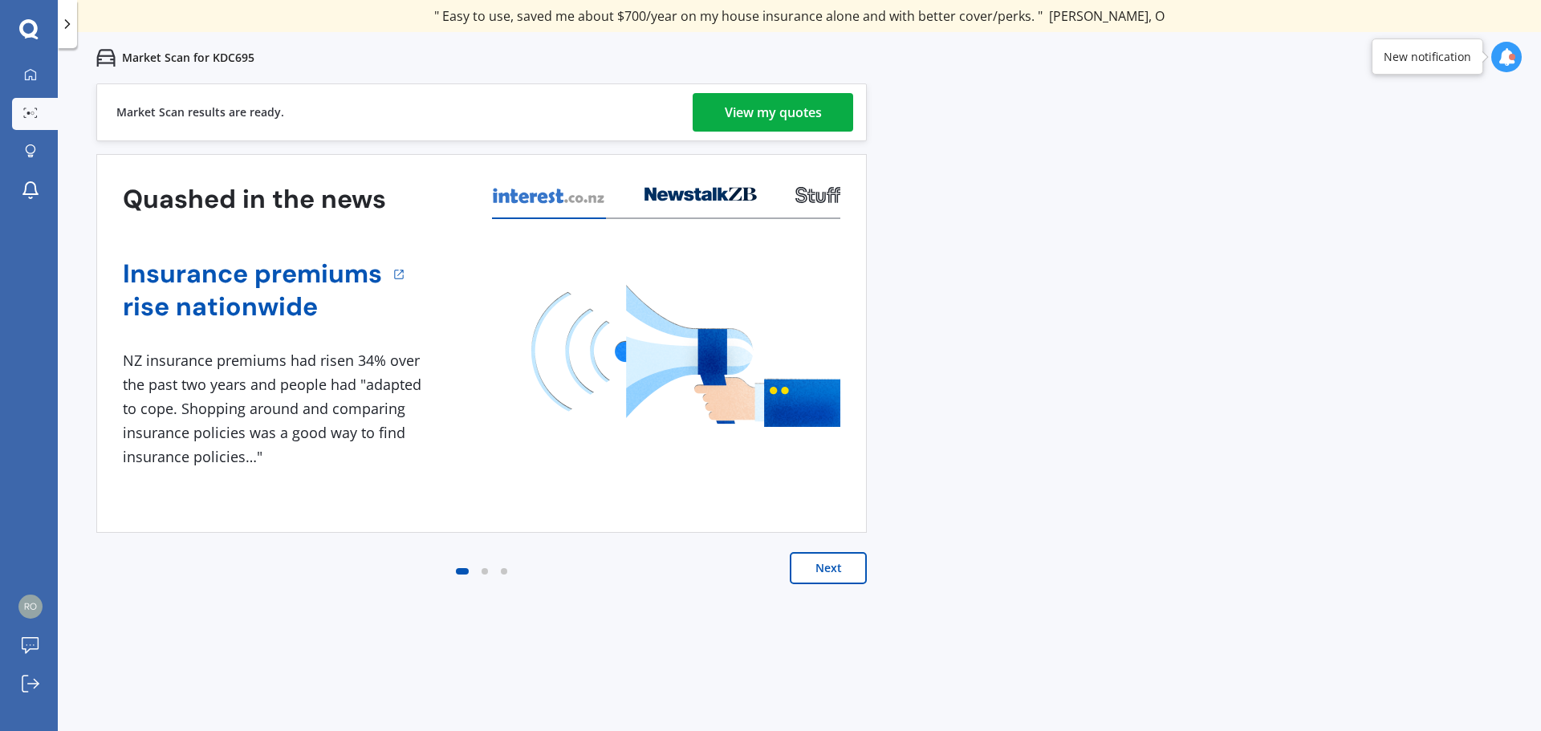
click at [767, 115] on div "View my quotes" at bounding box center [773, 112] width 97 height 39
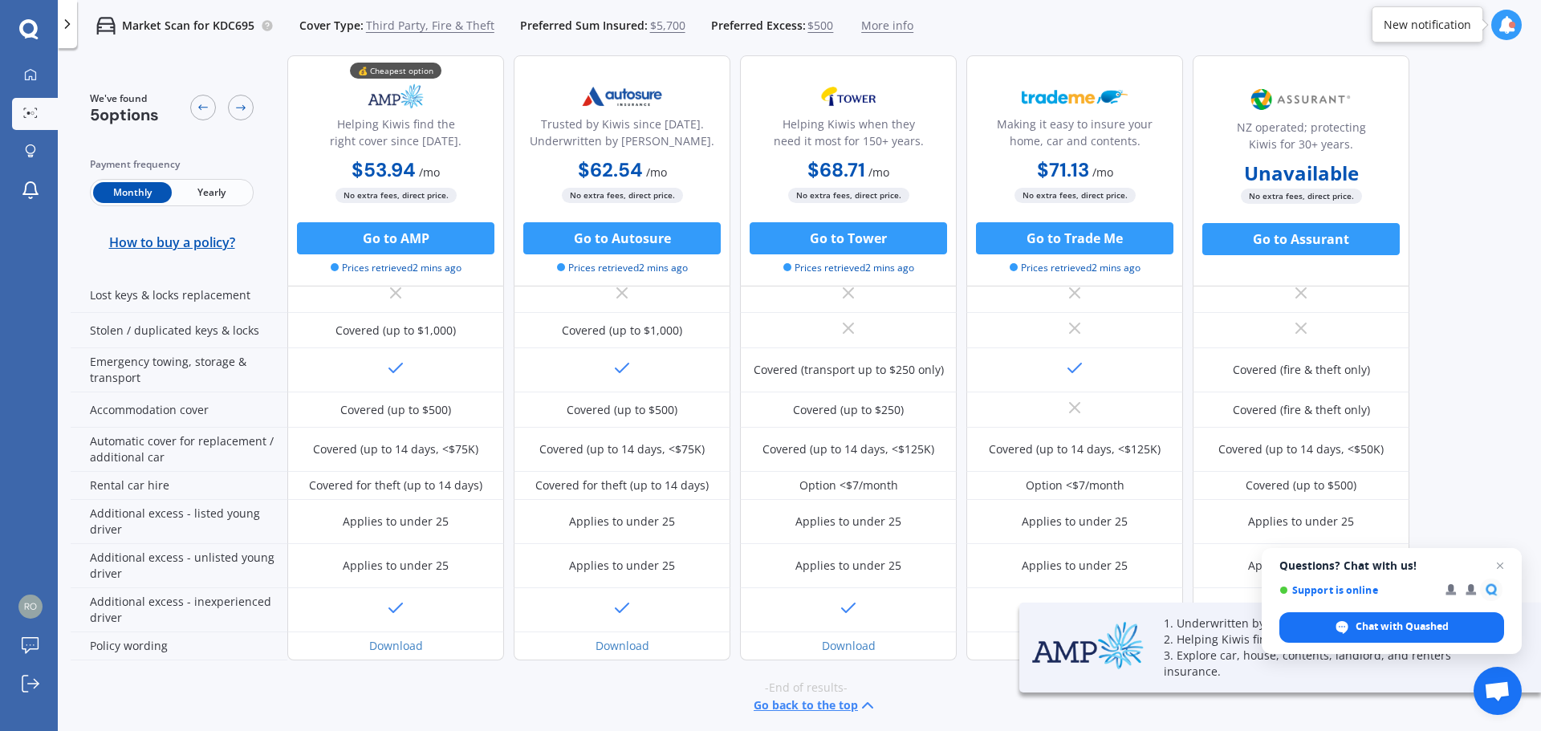
scroll to position [385, 0]
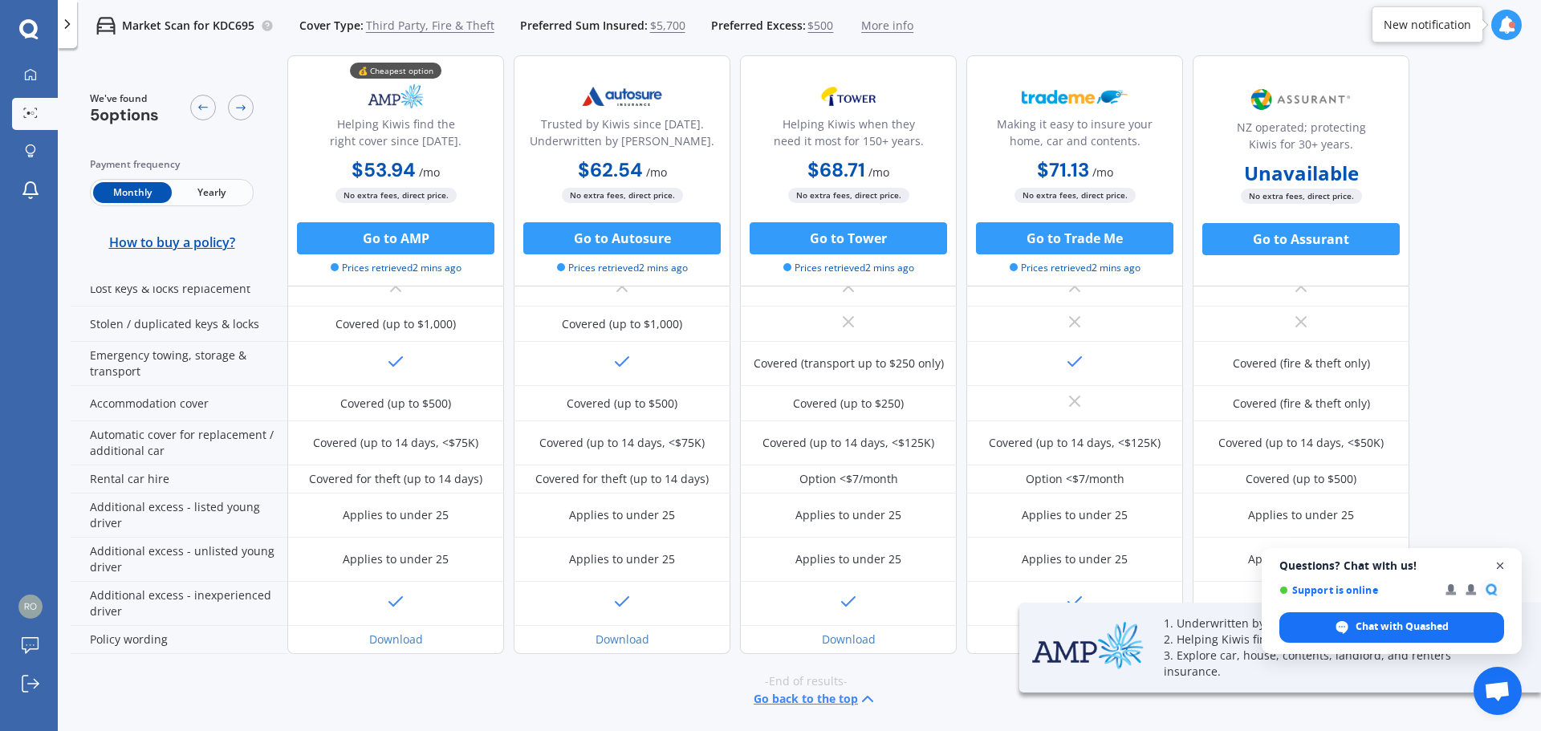
click at [1506, 569] on span "Close chat" at bounding box center [1500, 566] width 20 height 20
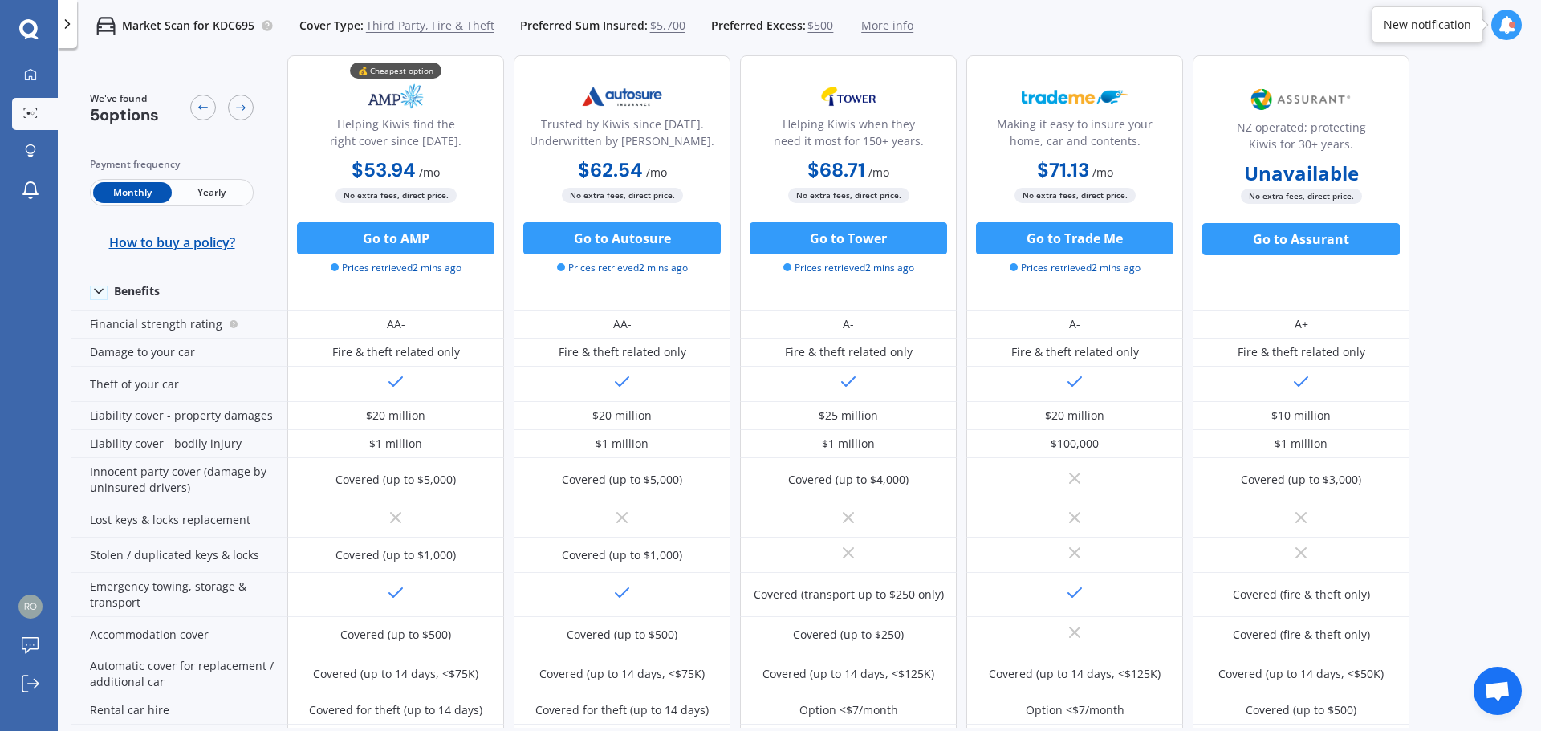
scroll to position [0, 0]
